Goal: Task Accomplishment & Management: Use online tool/utility

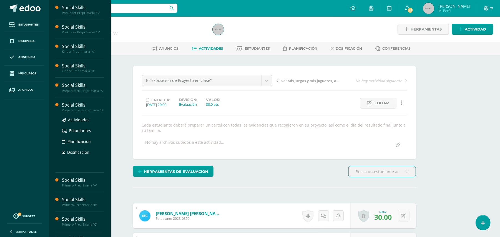
click at [74, 112] on div "Preparatoria Preprimaria "B"" at bounding box center [83, 110] width 42 height 4
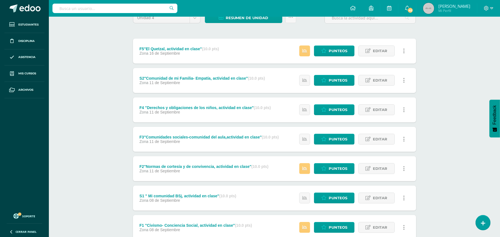
scroll to position [122, 0]
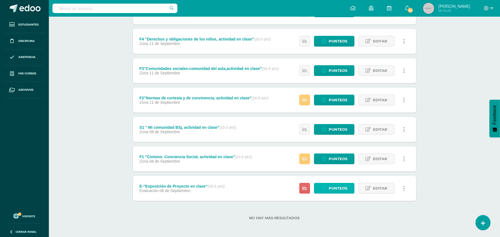
click at [341, 190] on span "Punteos" at bounding box center [337, 188] width 19 height 10
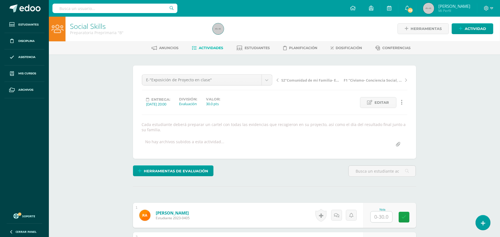
scroll to position [1, 0]
click at [477, 13] on div at bounding box center [477, 8] width 0 height 10
click at [402, 106] on link at bounding box center [401, 102] width 11 height 11
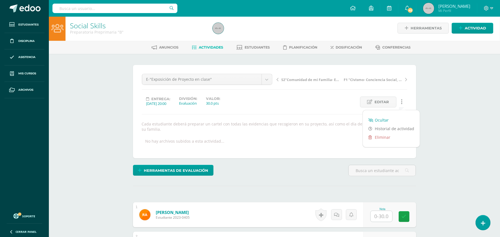
click at [381, 120] on link "Ocultar" at bounding box center [391, 120] width 57 height 9
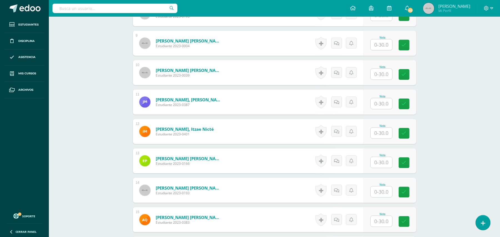
scroll to position [408, 0]
click at [383, 192] on input "text" at bounding box center [381, 191] width 22 height 11
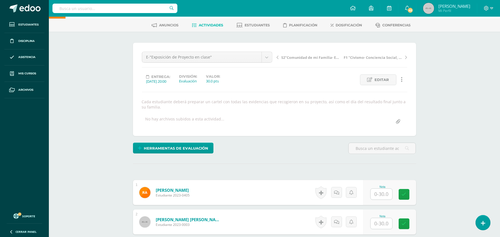
scroll to position [0, 0]
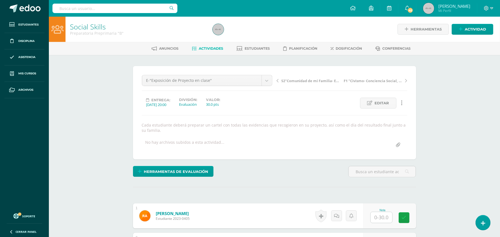
click at [285, 176] on div "Herramientas de evaluación Lista de cotejo Escala de valoración Puntos Extra Su…" at bounding box center [274, 174] width 287 height 16
